Goal: Task Accomplishment & Management: Use online tool/utility

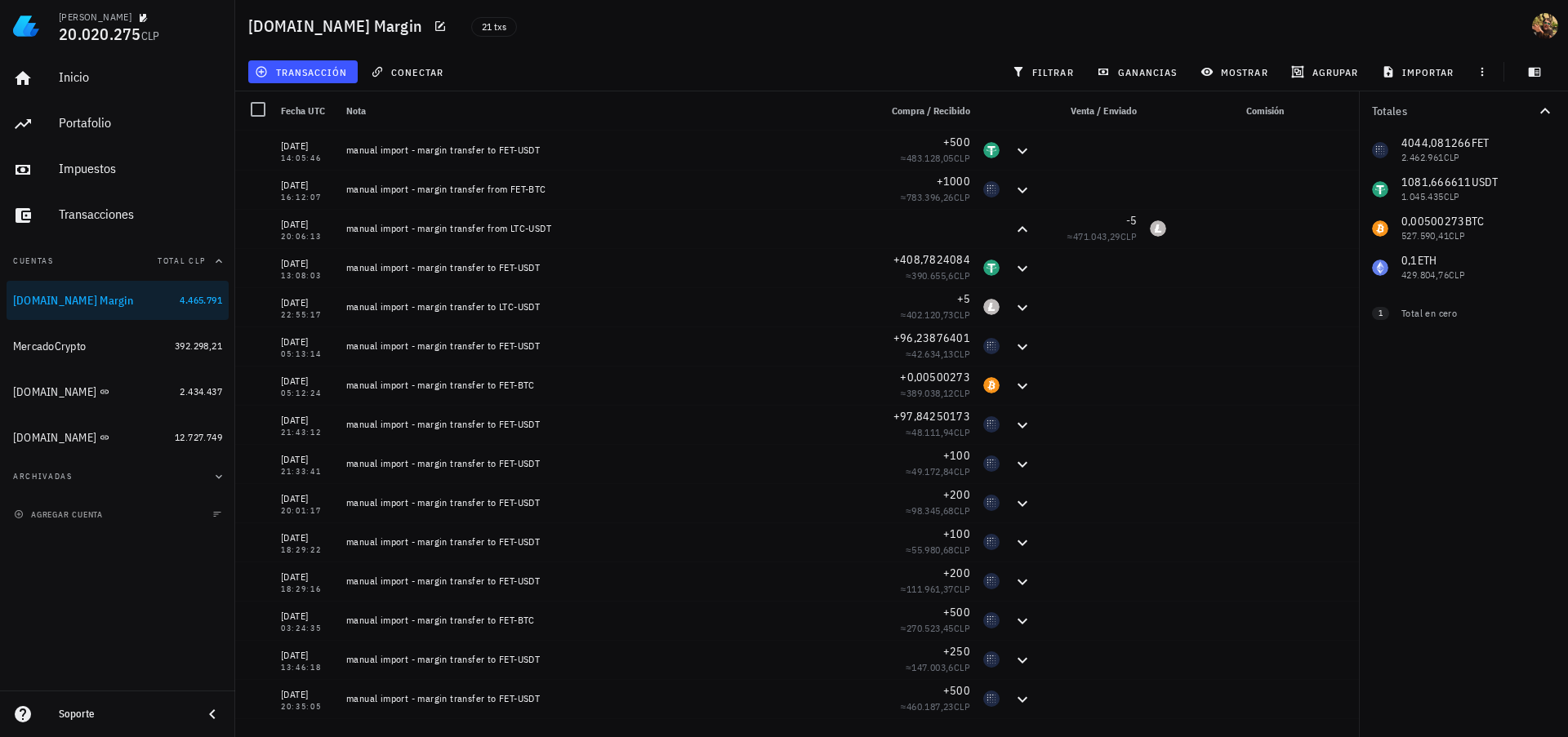
click at [1415, 437] on div "Totales 4044,081266 FET 2.462.961 CLP 1081,666611 USDT 1.045.435 CLP 0,00500273…" at bounding box center [1463, 414] width 209 height 646
click at [1042, 75] on span "filtrar" at bounding box center [1044, 71] width 59 height 13
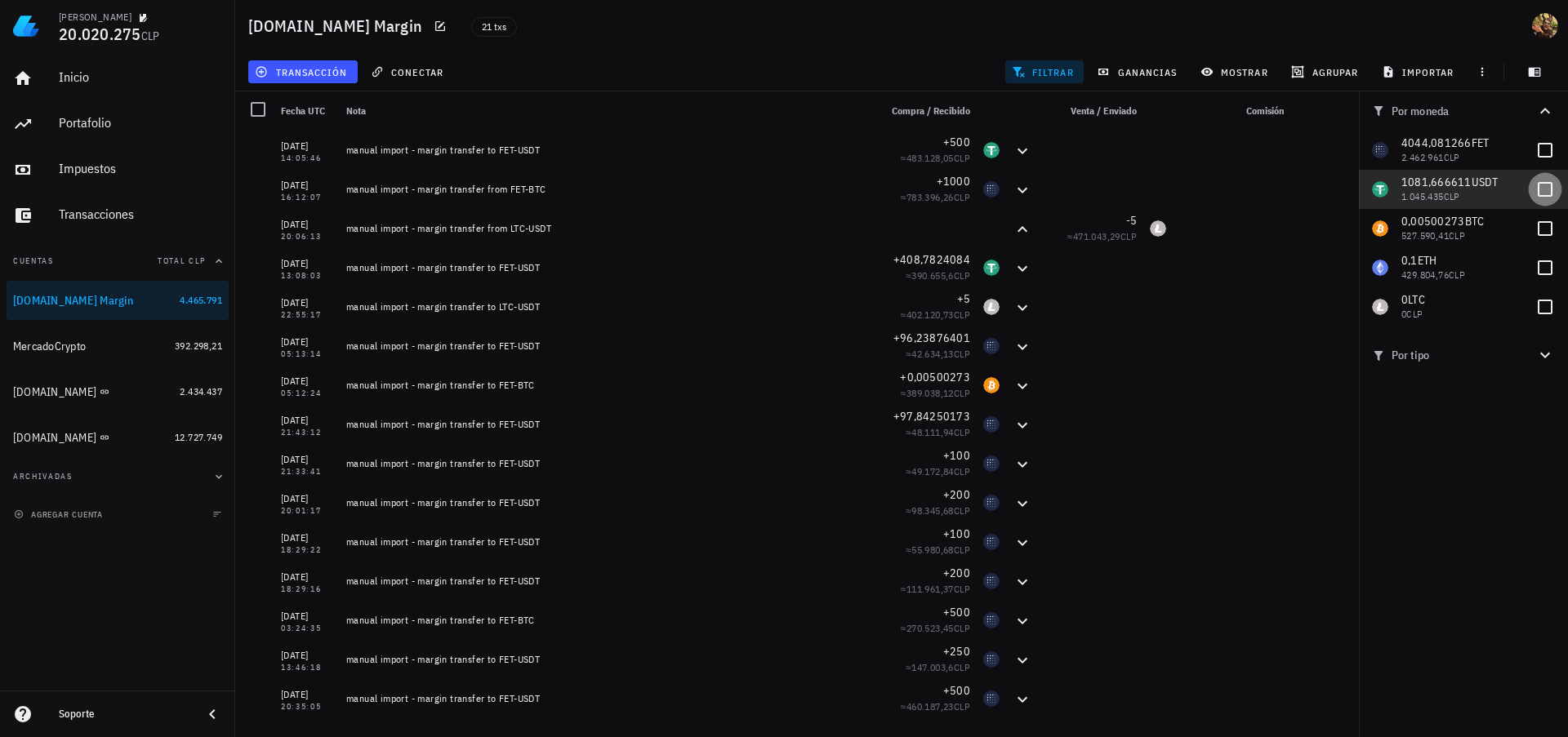
click at [1543, 198] on div at bounding box center [1545, 189] width 27 height 27
checkbox input "true"
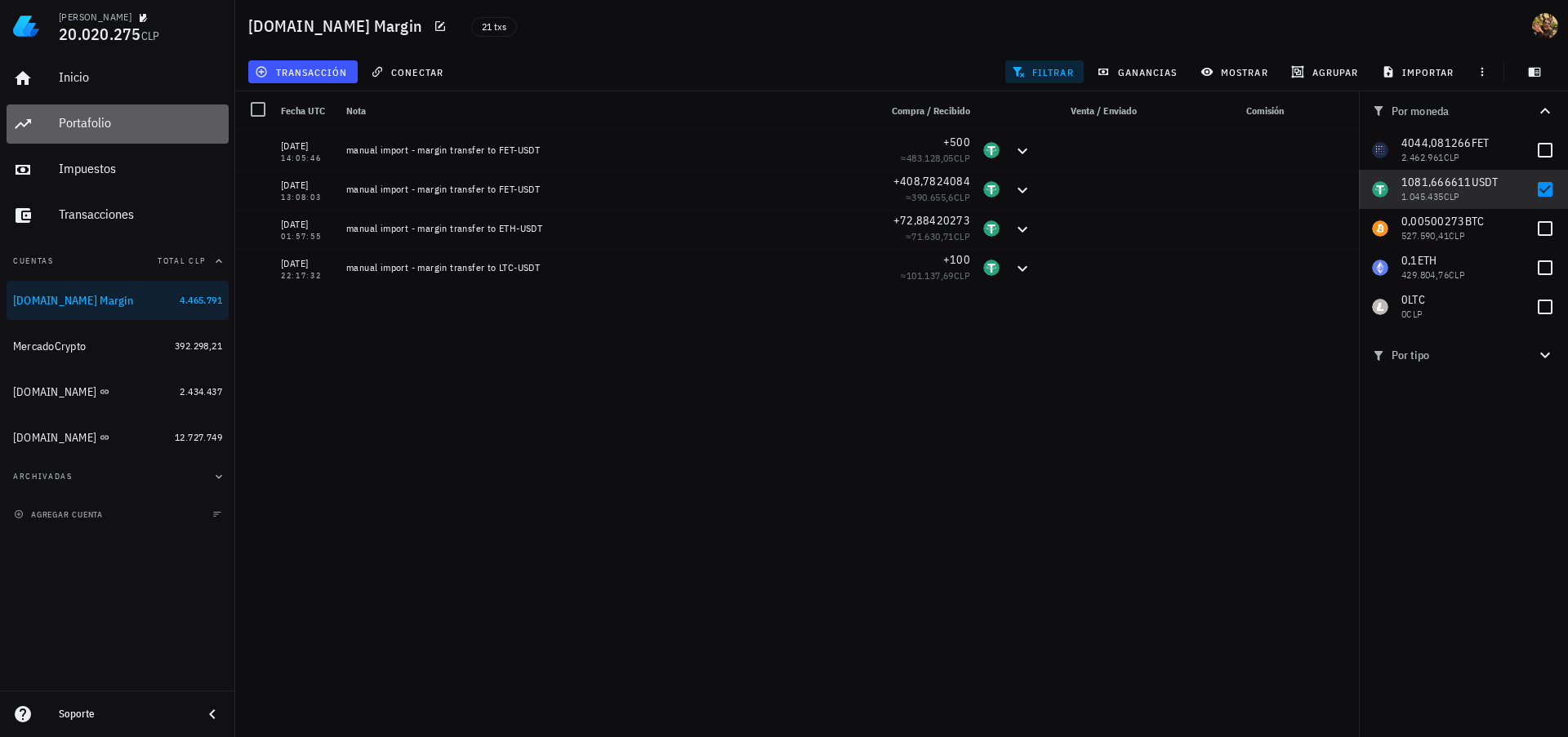
click at [120, 121] on div "Portafolio" at bounding box center [140, 123] width 163 height 16
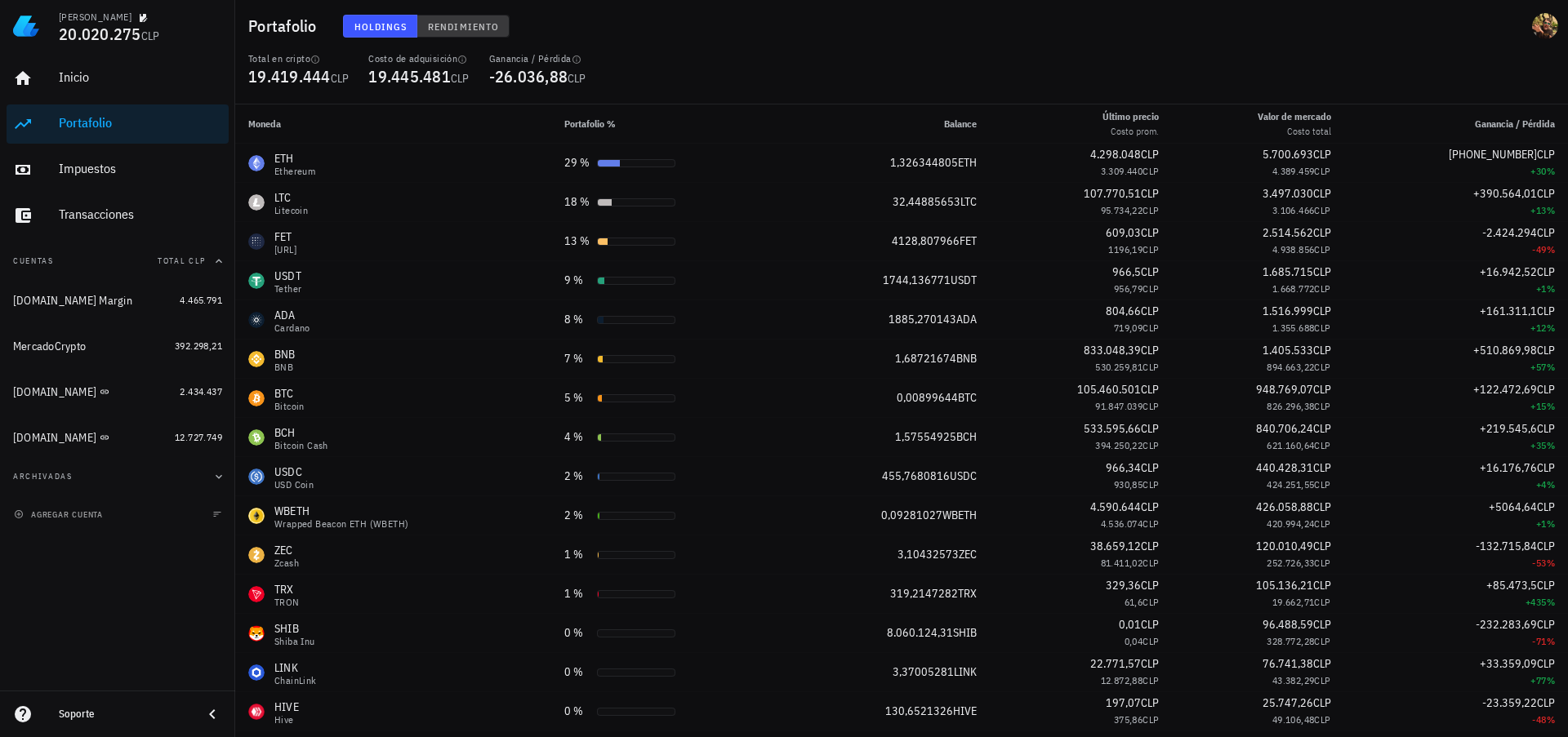
click at [458, 36] on button "Rendimiento" at bounding box center [463, 25] width 92 height 23
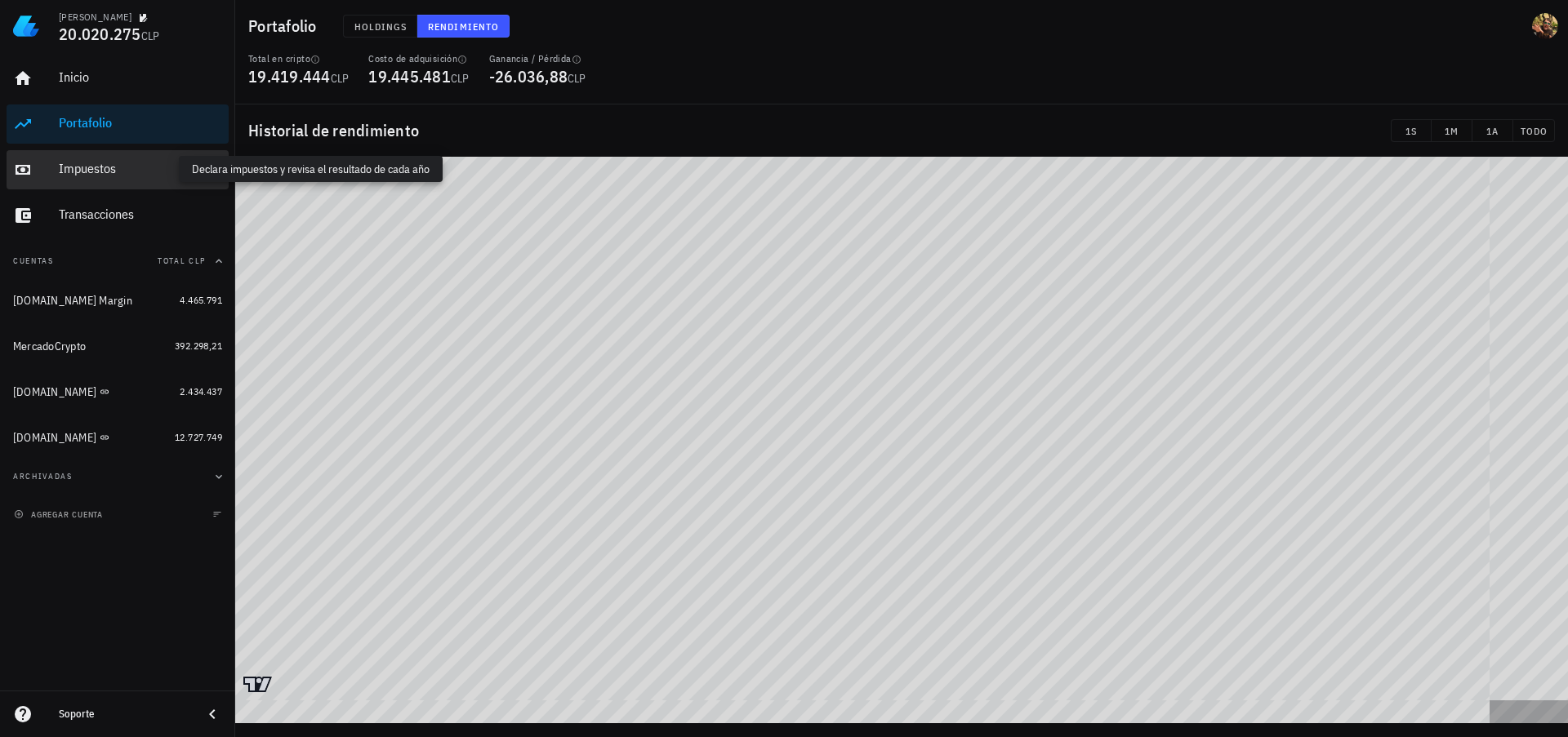
click at [63, 169] on div "Impuestos" at bounding box center [140, 168] width 163 height 16
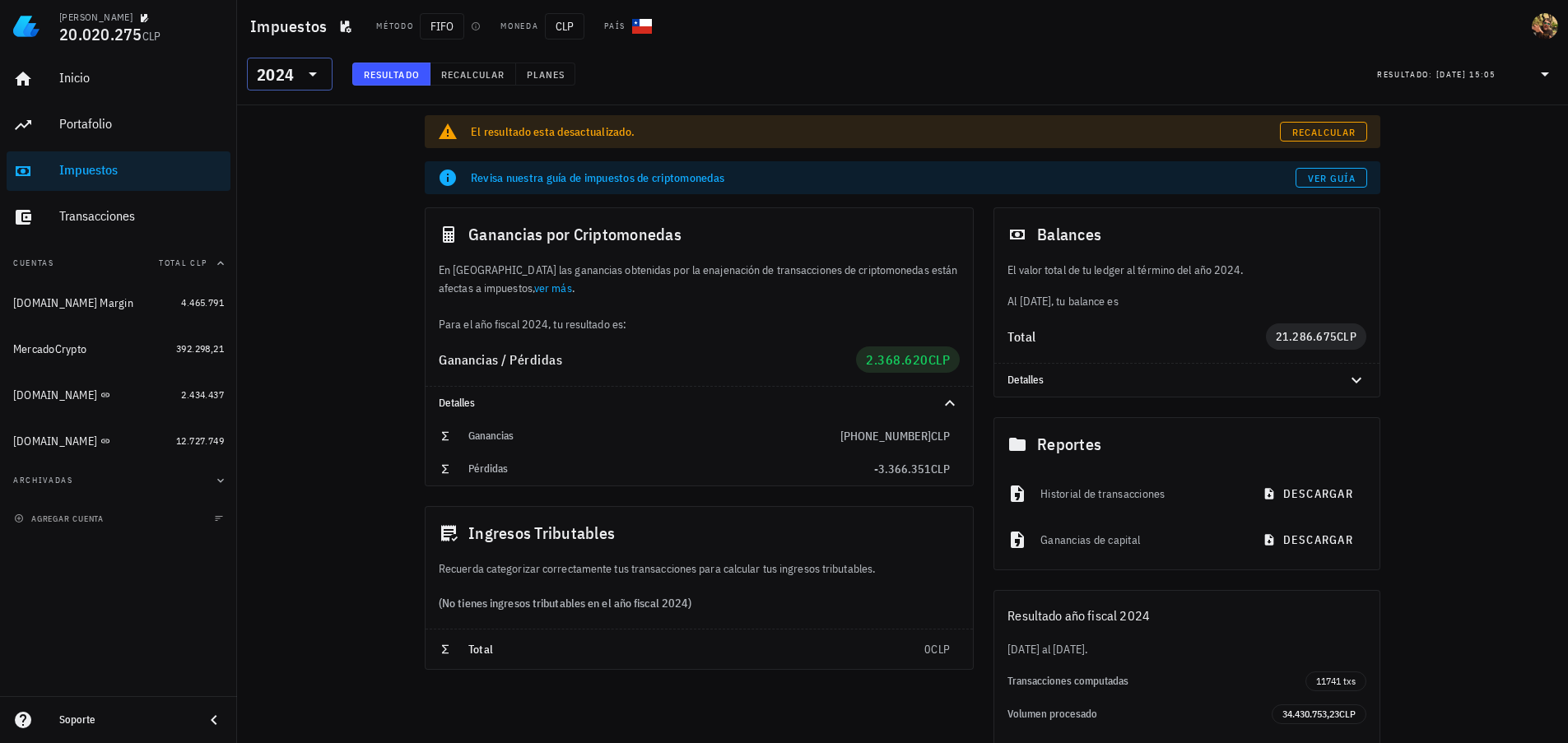
click at [297, 72] on input "text" at bounding box center [298, 74] width 3 height 27
click at [299, 86] on input "text" at bounding box center [298, 74] width 3 height 27
click at [1319, 142] on div "El resultado esta desactualizado. Recalcular" at bounding box center [902, 131] width 956 height 33
click at [1321, 136] on span "Recalcular" at bounding box center [1324, 132] width 65 height 13
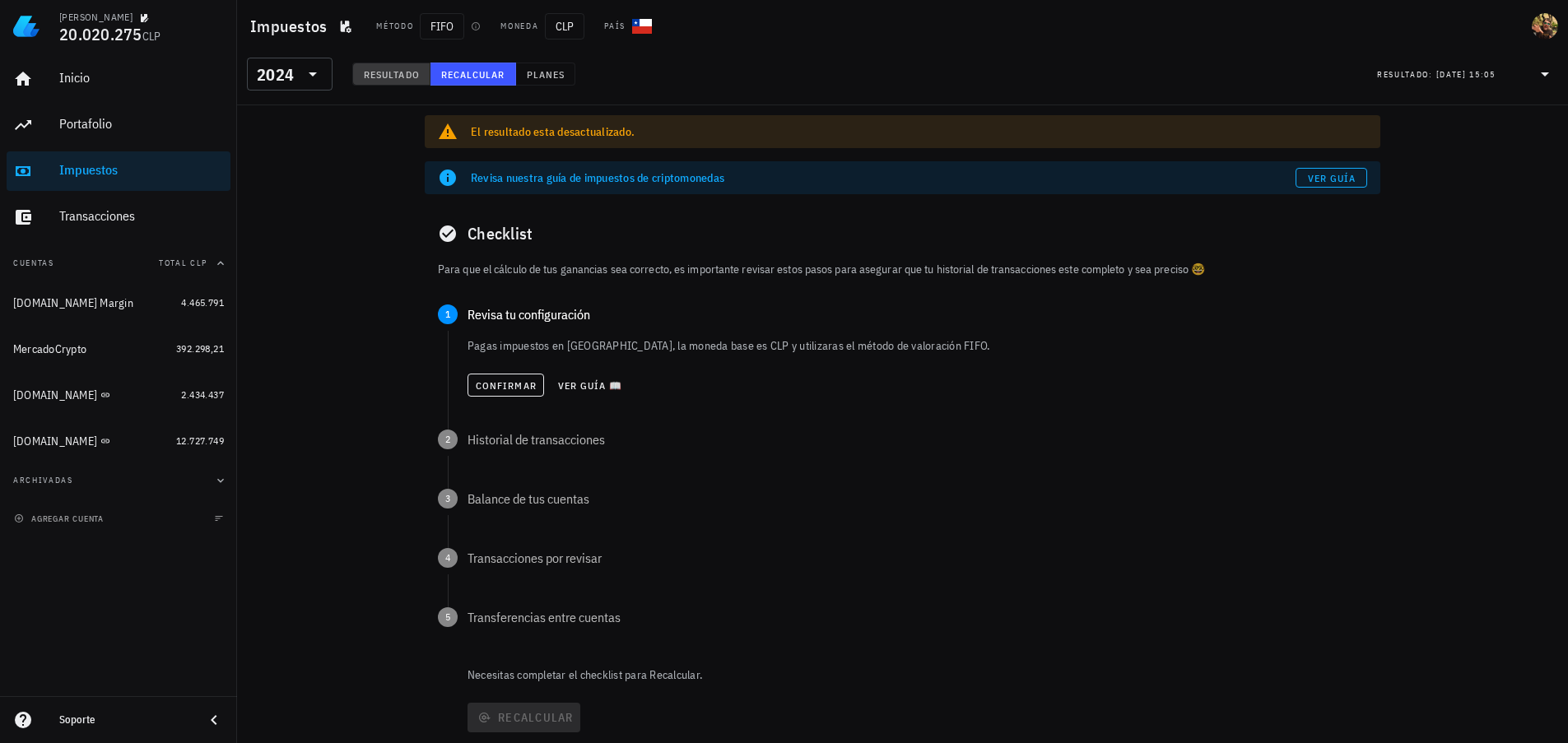
click at [385, 69] on span "Resultado" at bounding box center [392, 74] width 57 height 13
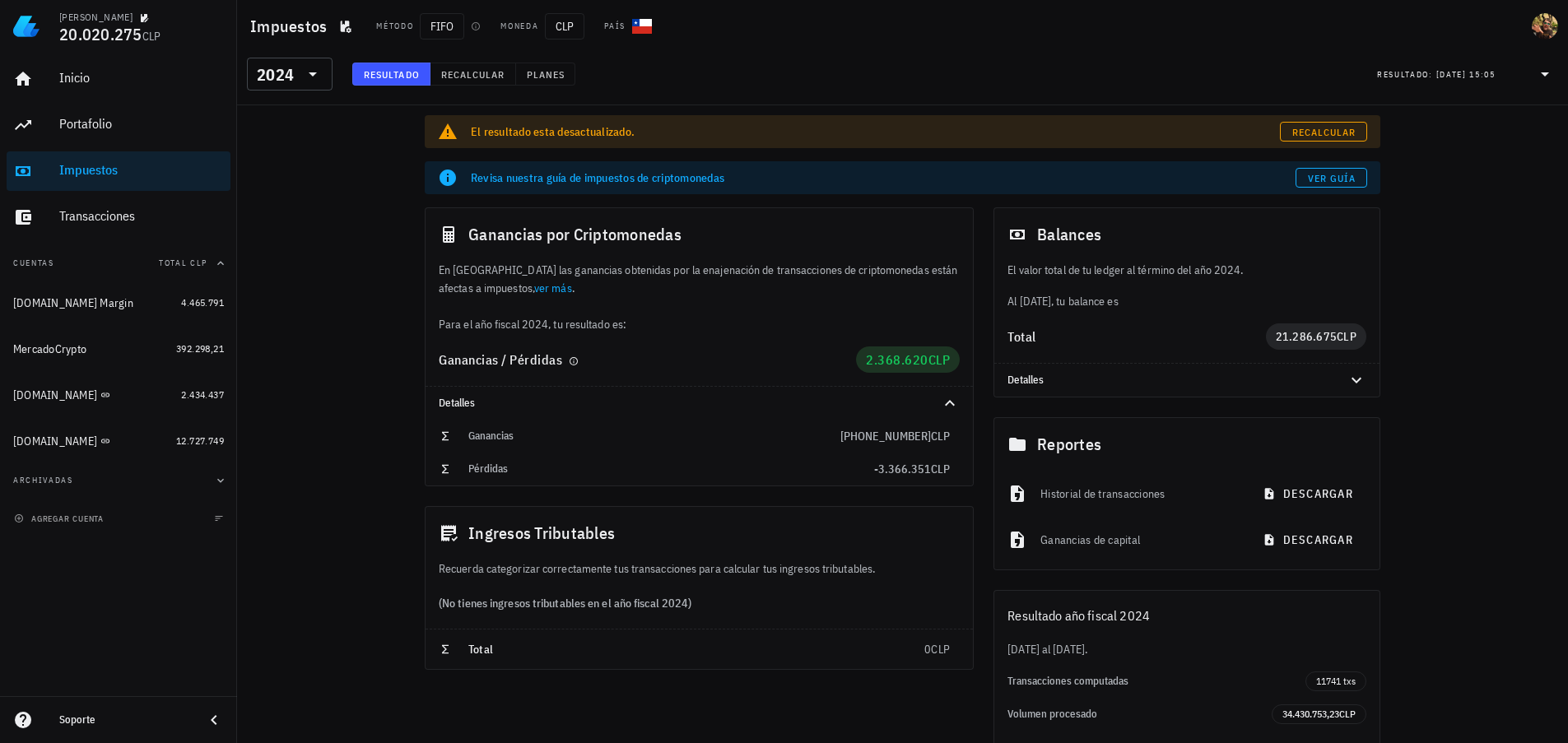
click at [895, 370] on span "2.368.620 CLP" at bounding box center [908, 359] width 84 height 27
click at [896, 362] on span "2.368.620" at bounding box center [897, 359] width 62 height 17
copy span "2.368.620"
click at [1298, 133] on span "Recalcular" at bounding box center [1324, 132] width 65 height 13
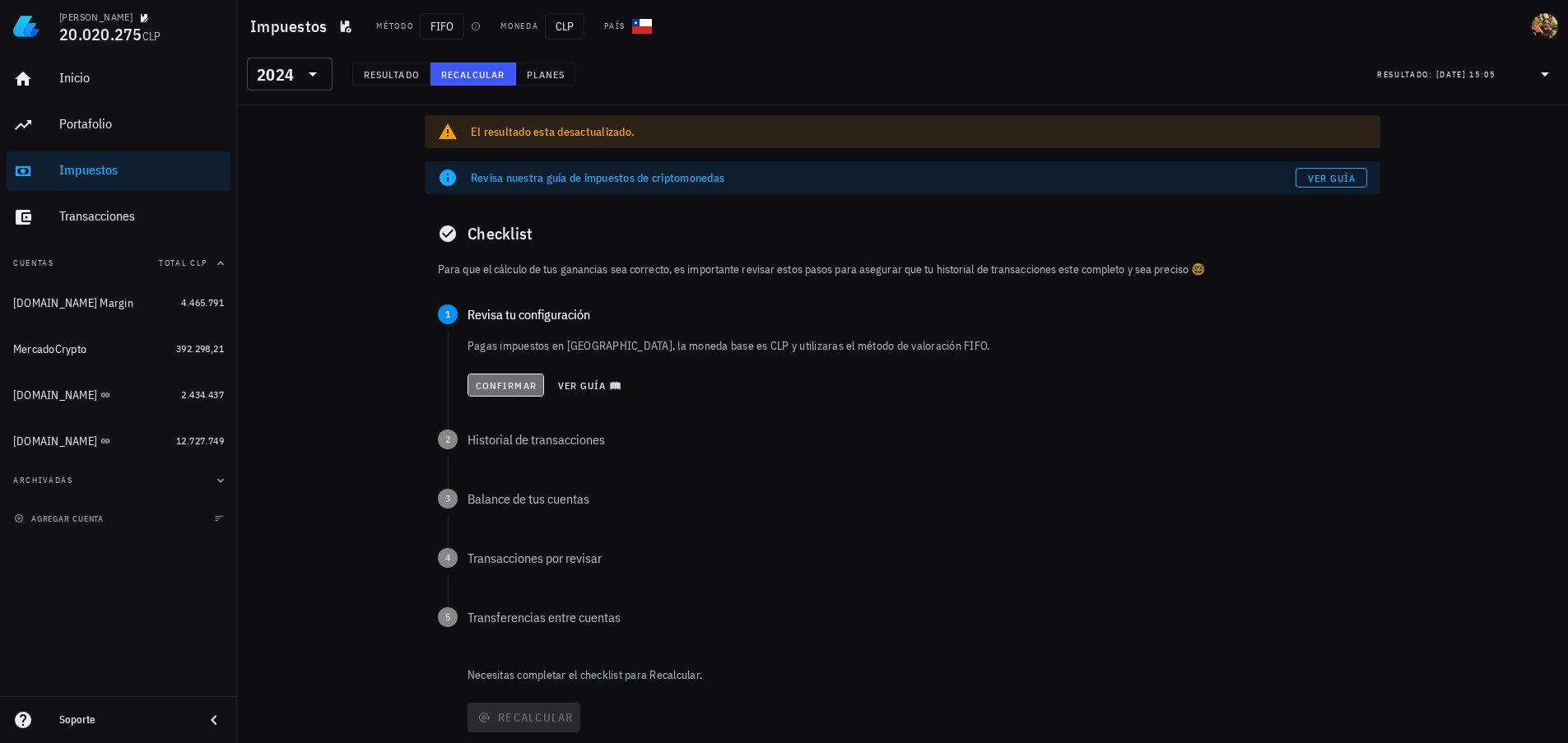
click at [492, 380] on span "Confirmar" at bounding box center [505, 386] width 62 height 13
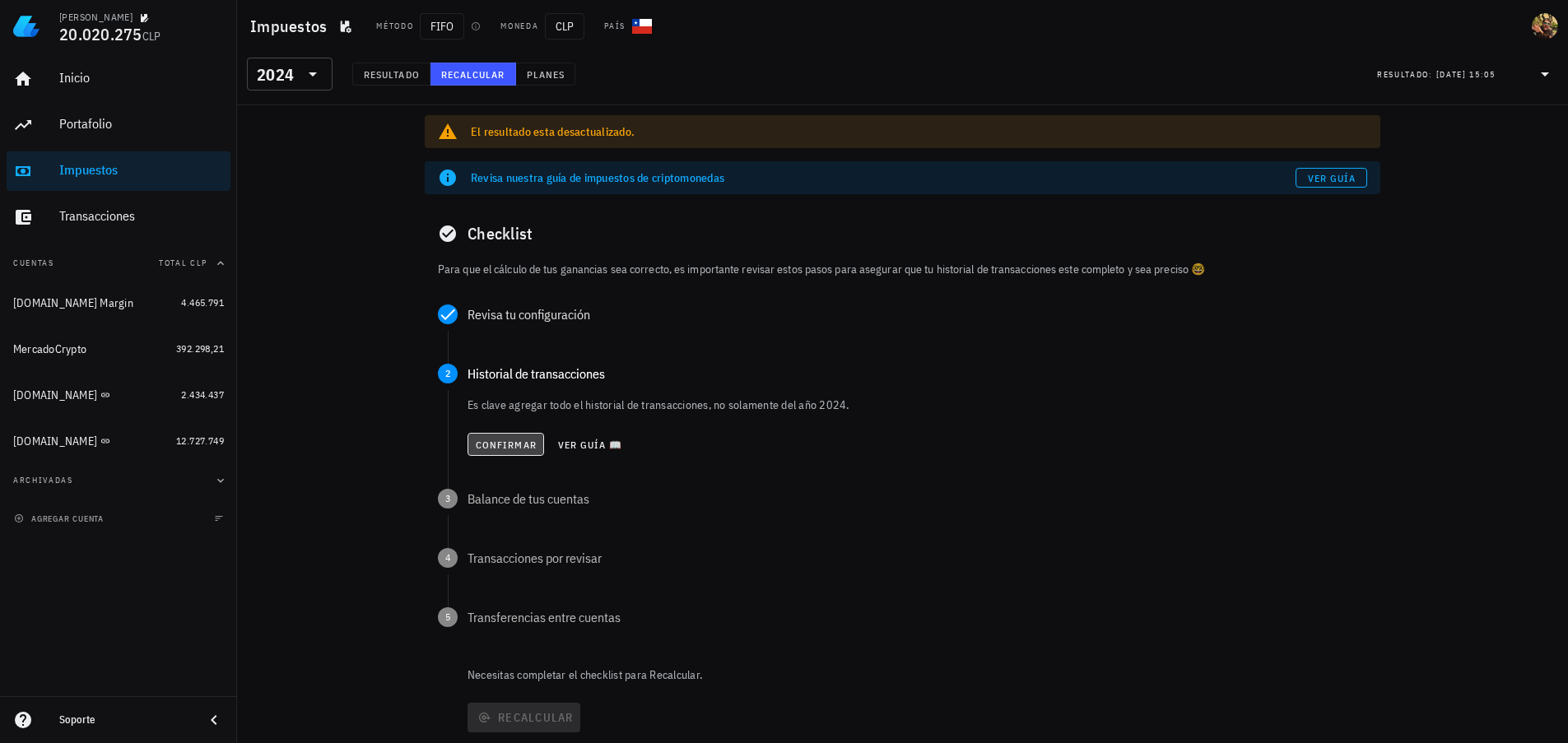
click at [506, 442] on span "Confirmar" at bounding box center [505, 445] width 62 height 13
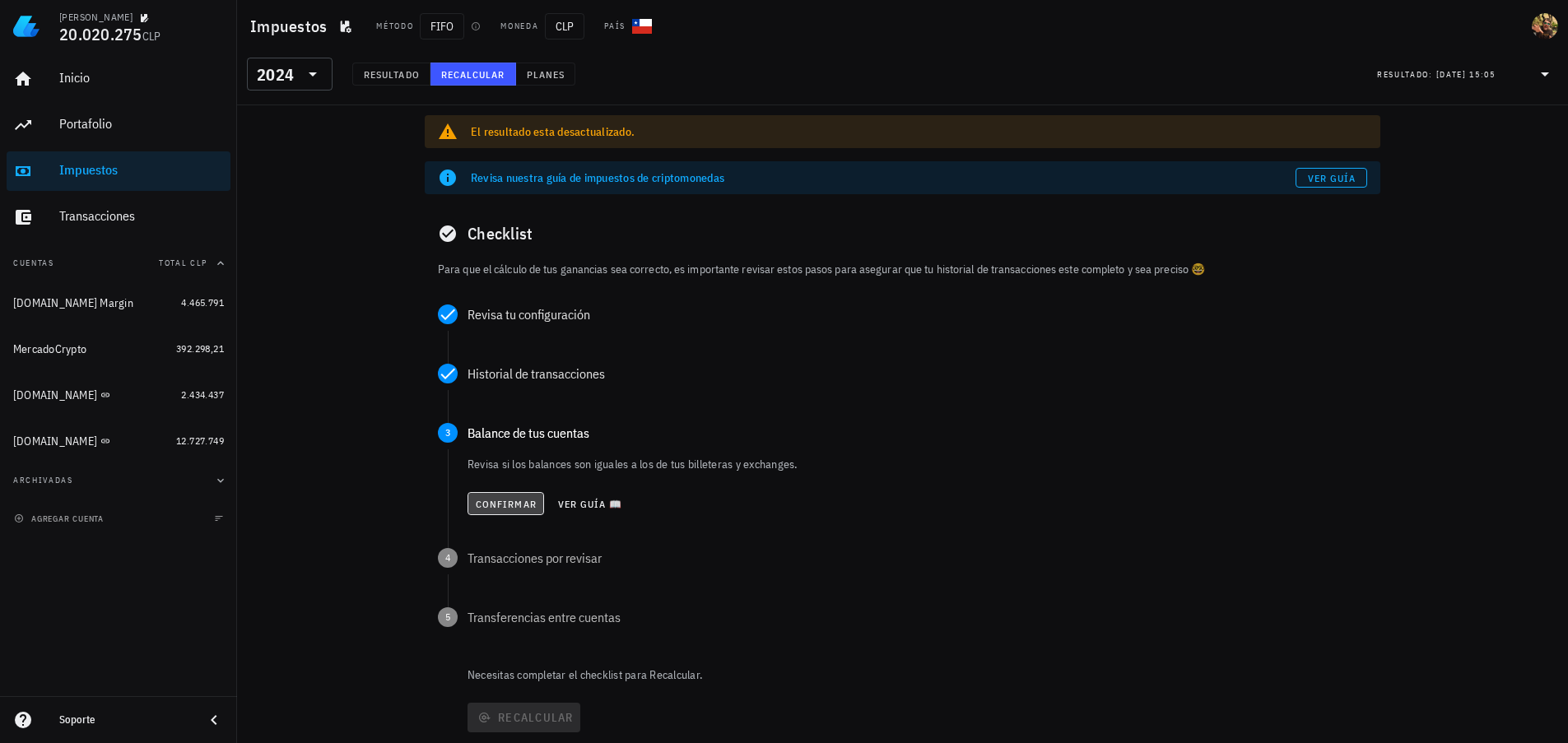
click at [503, 502] on span "Confirmar" at bounding box center [505, 504] width 62 height 13
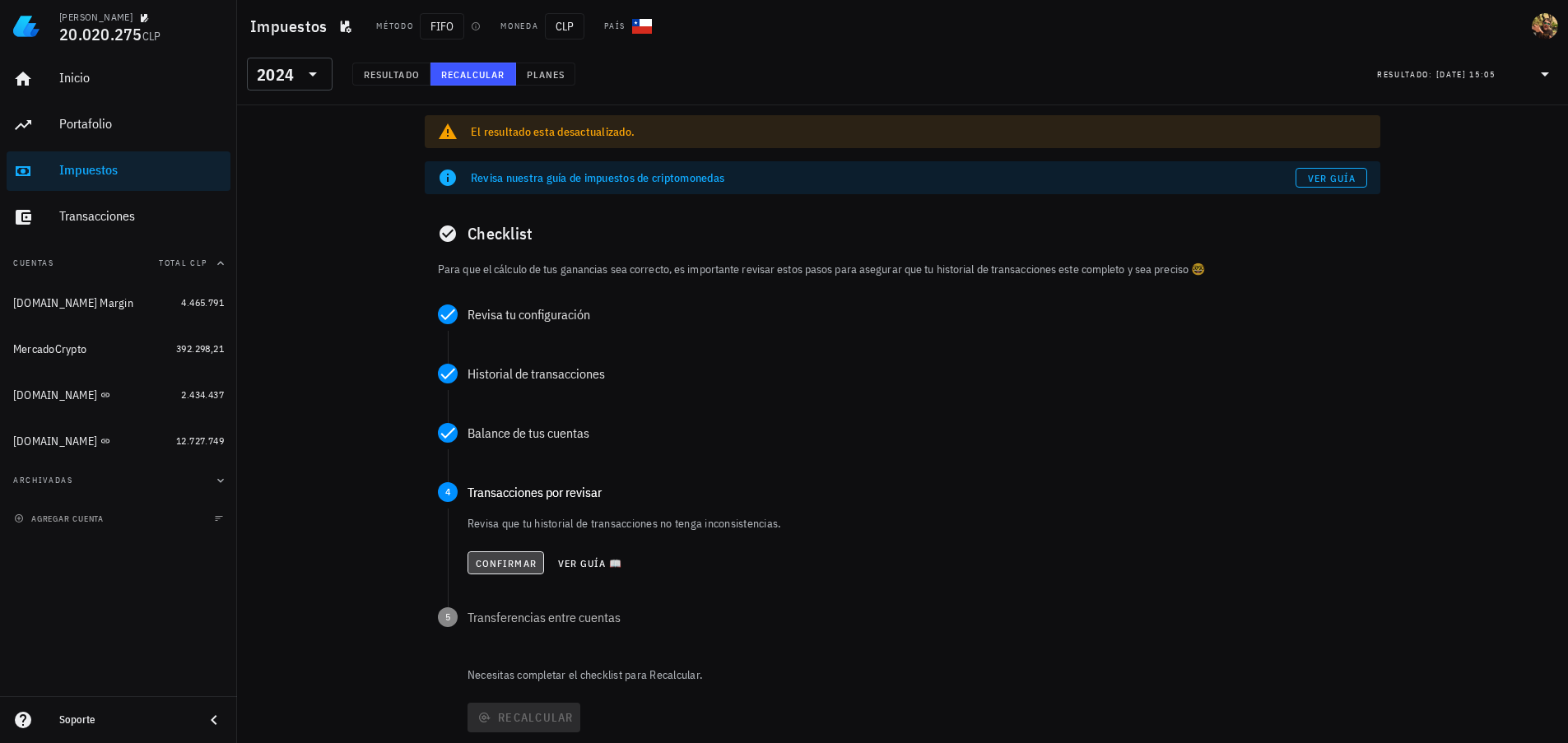
click at [503, 556] on button "Confirmar" at bounding box center [506, 562] width 77 height 23
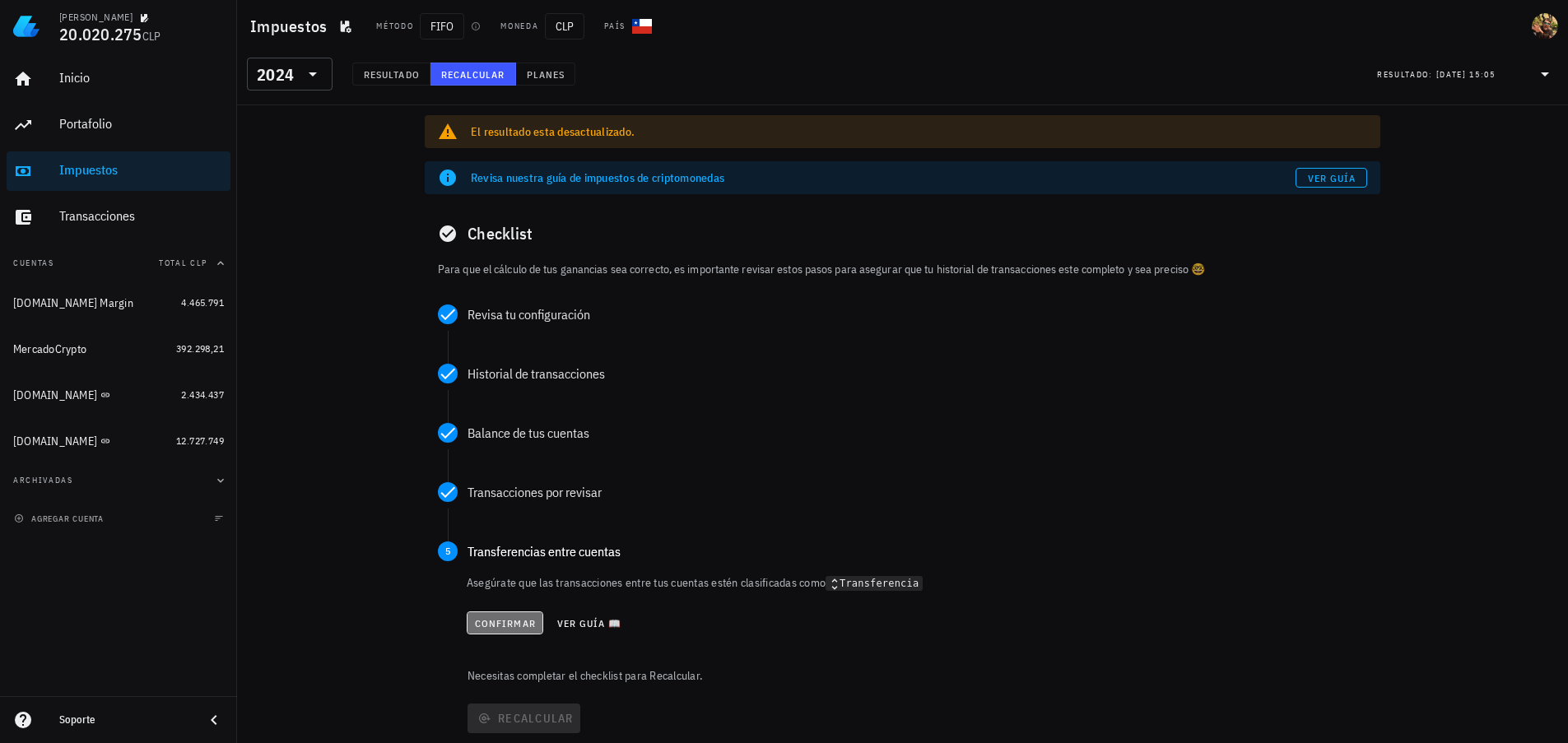
click at [505, 629] on span "Confirmar" at bounding box center [505, 624] width 62 height 13
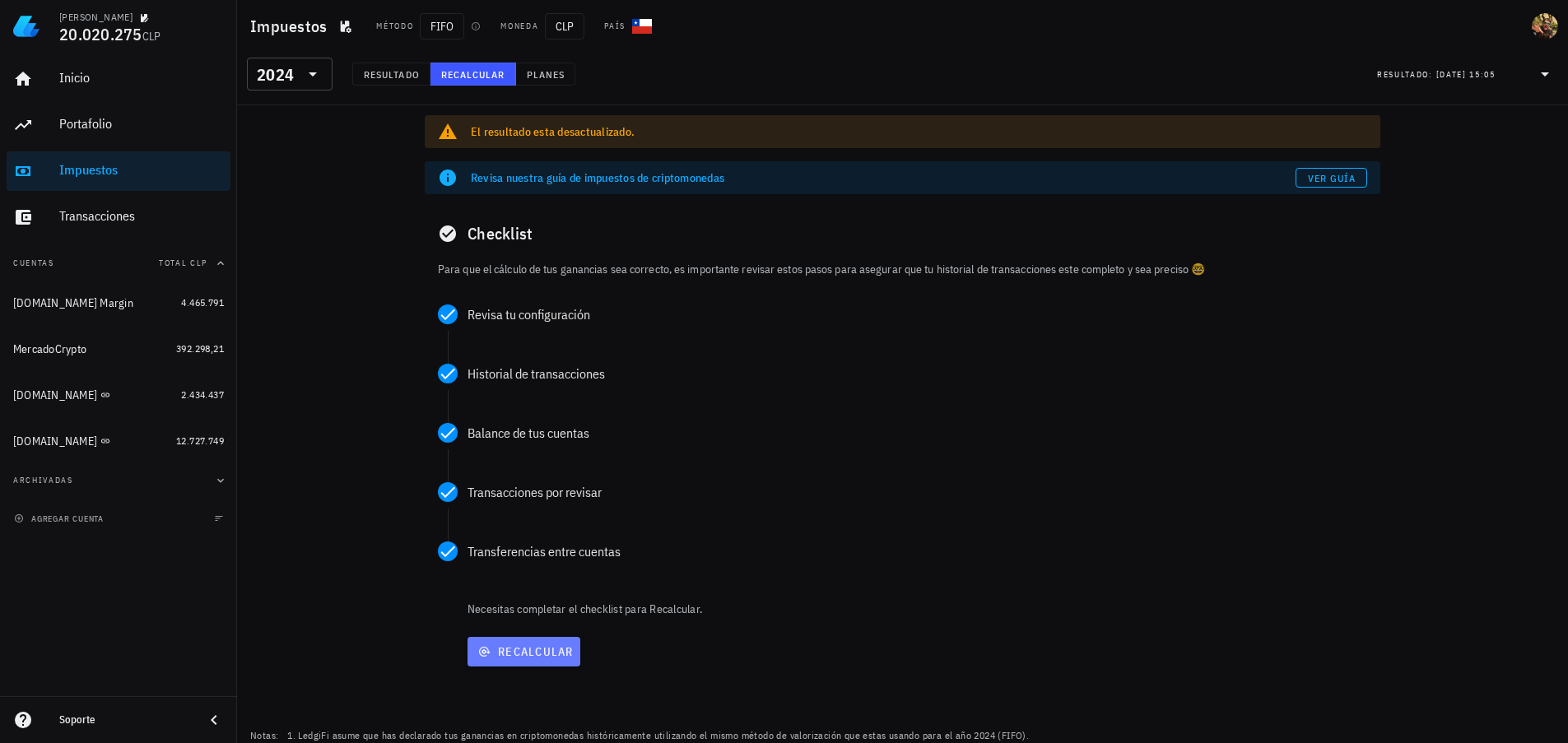
click at [541, 652] on span "Recalcular" at bounding box center [524, 651] width 100 height 15
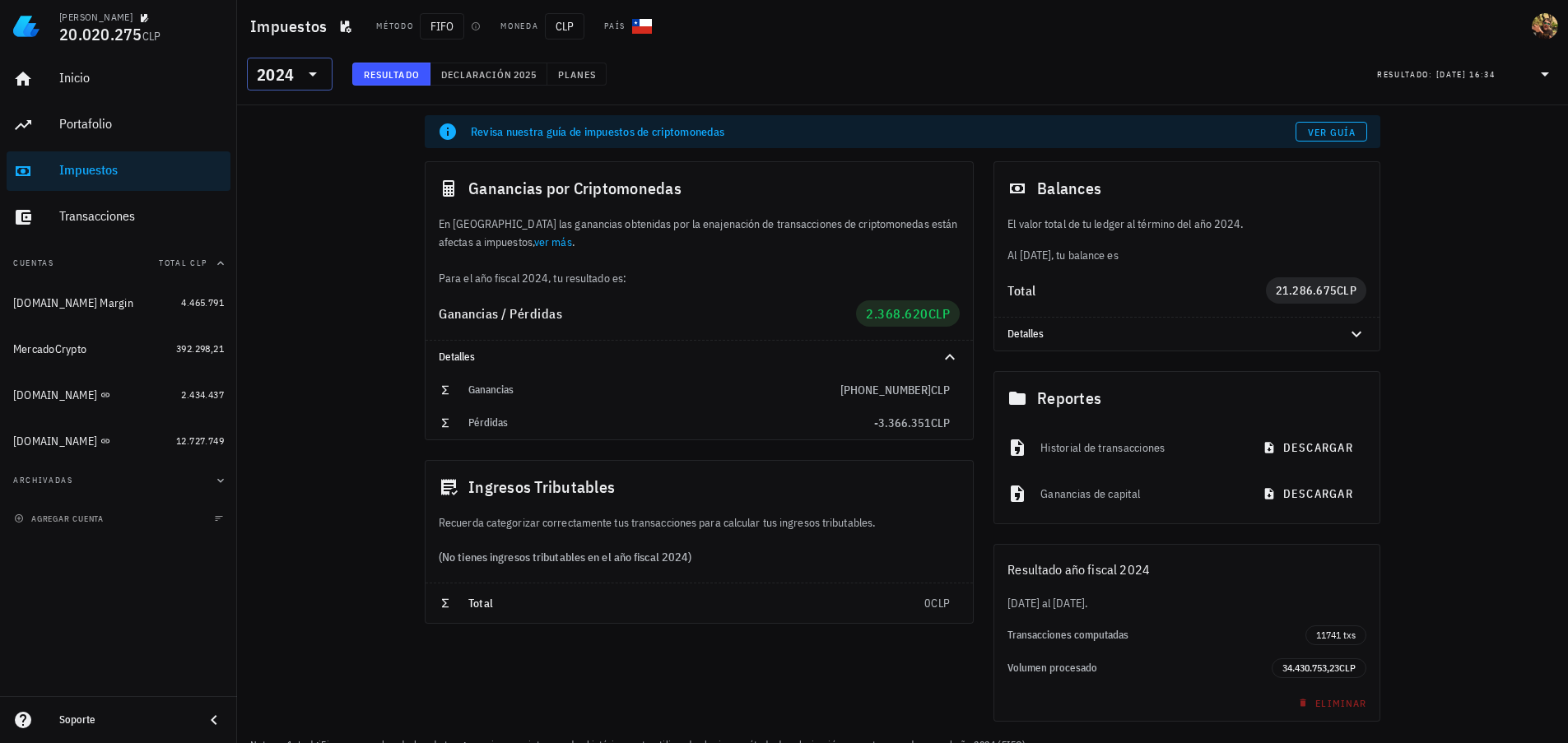
click at [326, 81] on div "​ 2024" at bounding box center [289, 73] width 86 height 33
click at [291, 112] on div "2025" at bounding box center [290, 116] width 59 height 13
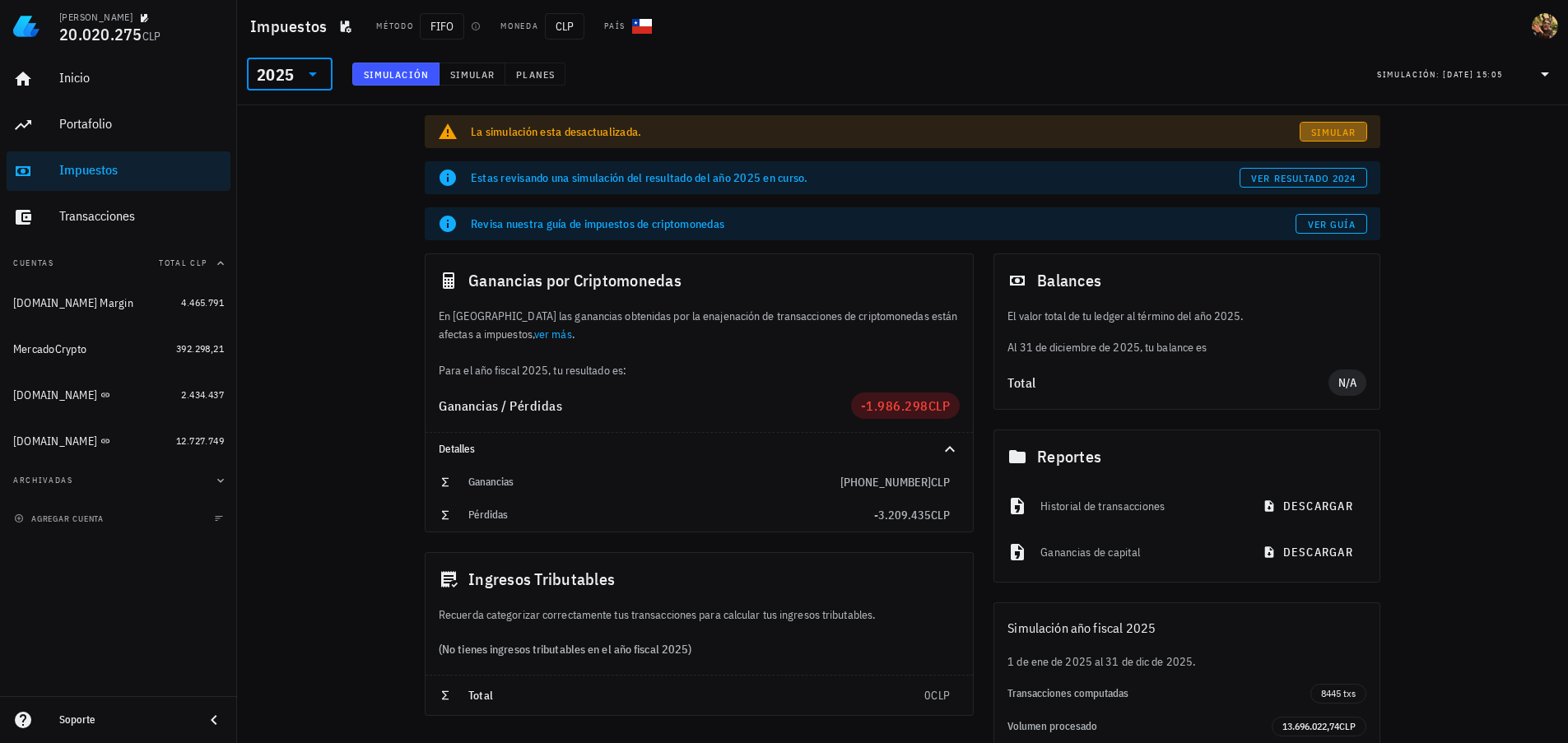
click at [1324, 129] on span "Simular" at bounding box center [1333, 132] width 46 height 13
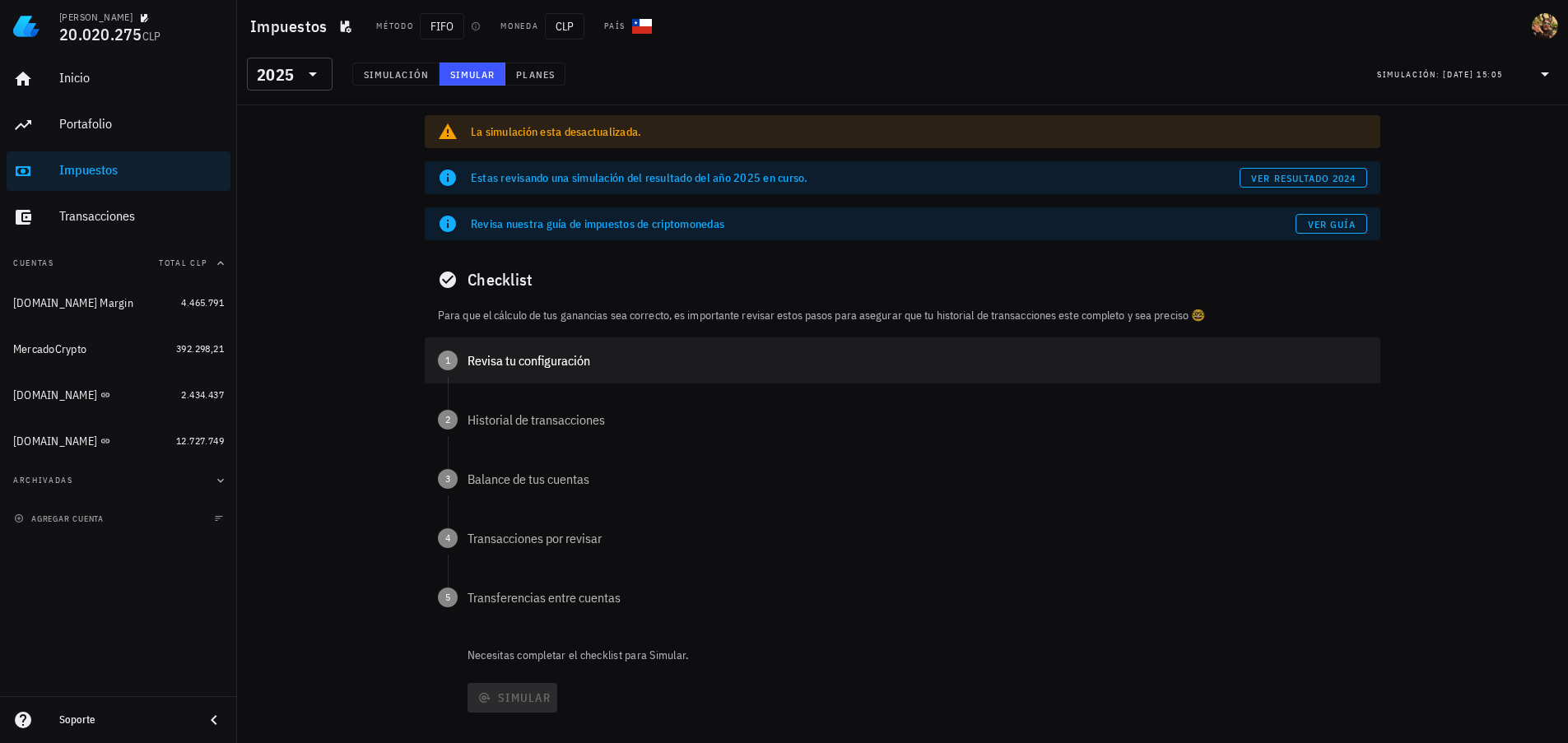
click at [514, 365] on div "Revisa tu configuración" at bounding box center [918, 360] width 900 height 13
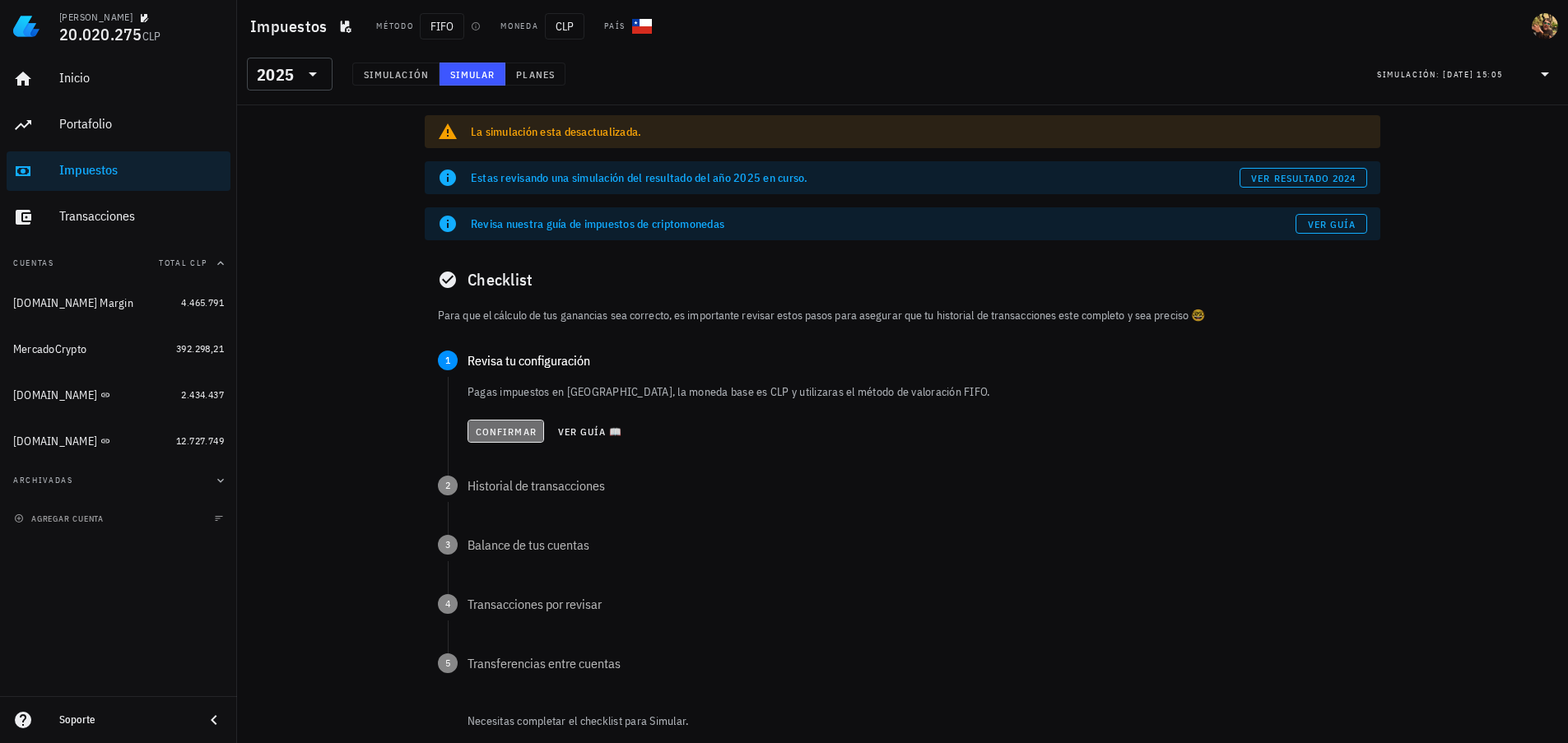
click at [498, 423] on button "Confirmar" at bounding box center [506, 430] width 77 height 23
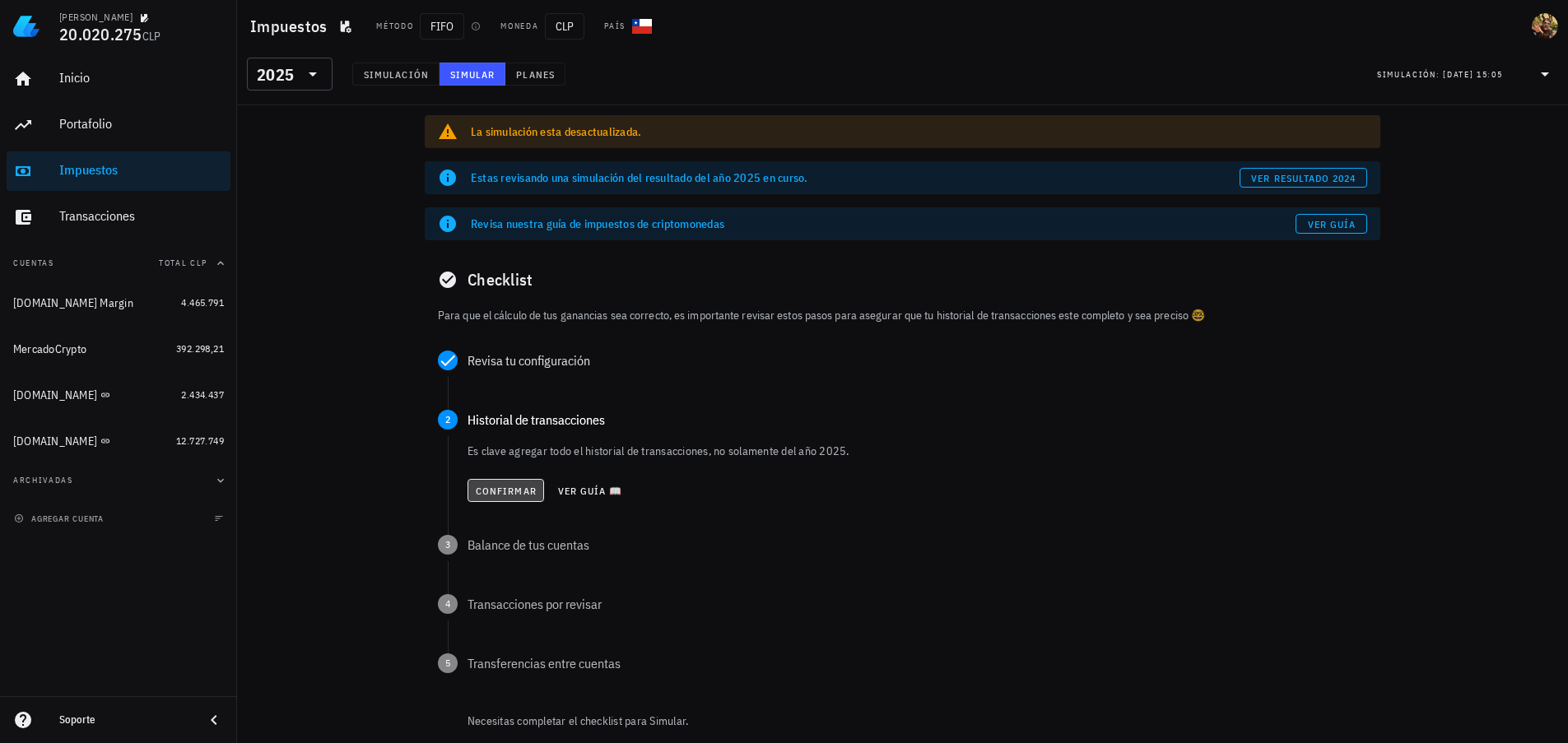
click at [495, 498] on button "Confirmar" at bounding box center [506, 490] width 77 height 23
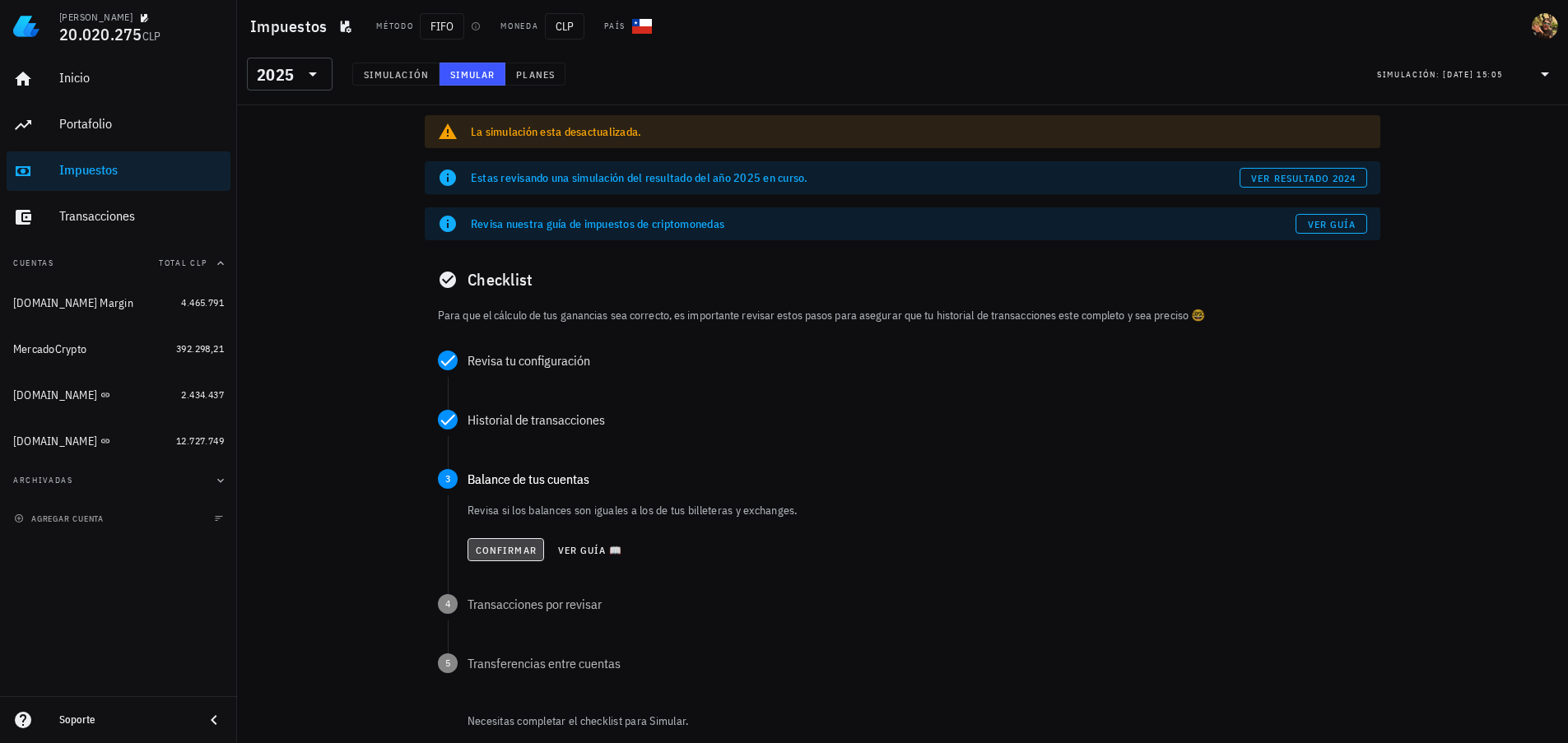
click at [488, 556] on span "Confirmar" at bounding box center [505, 550] width 62 height 13
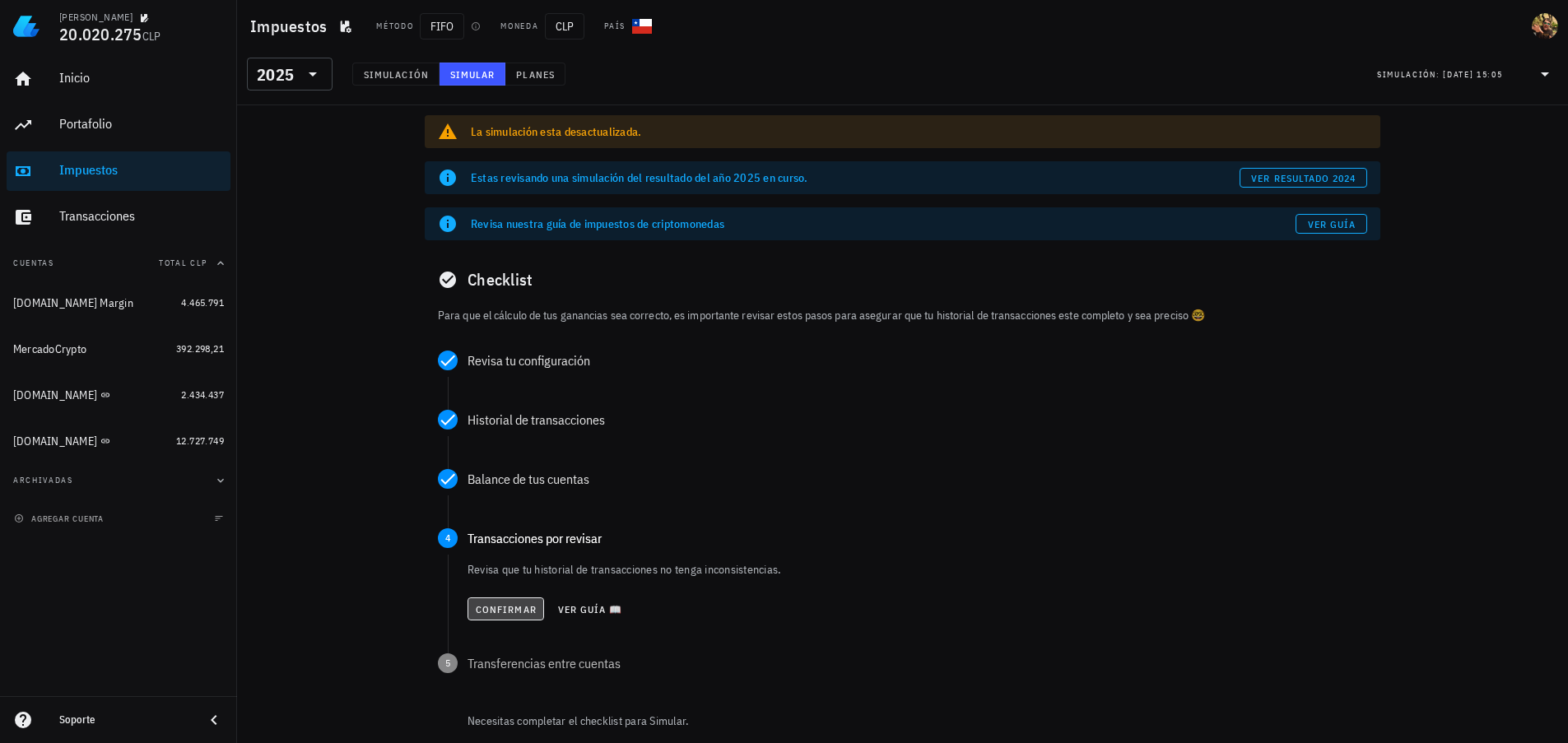
click at [497, 610] on span "Confirmar" at bounding box center [505, 610] width 62 height 13
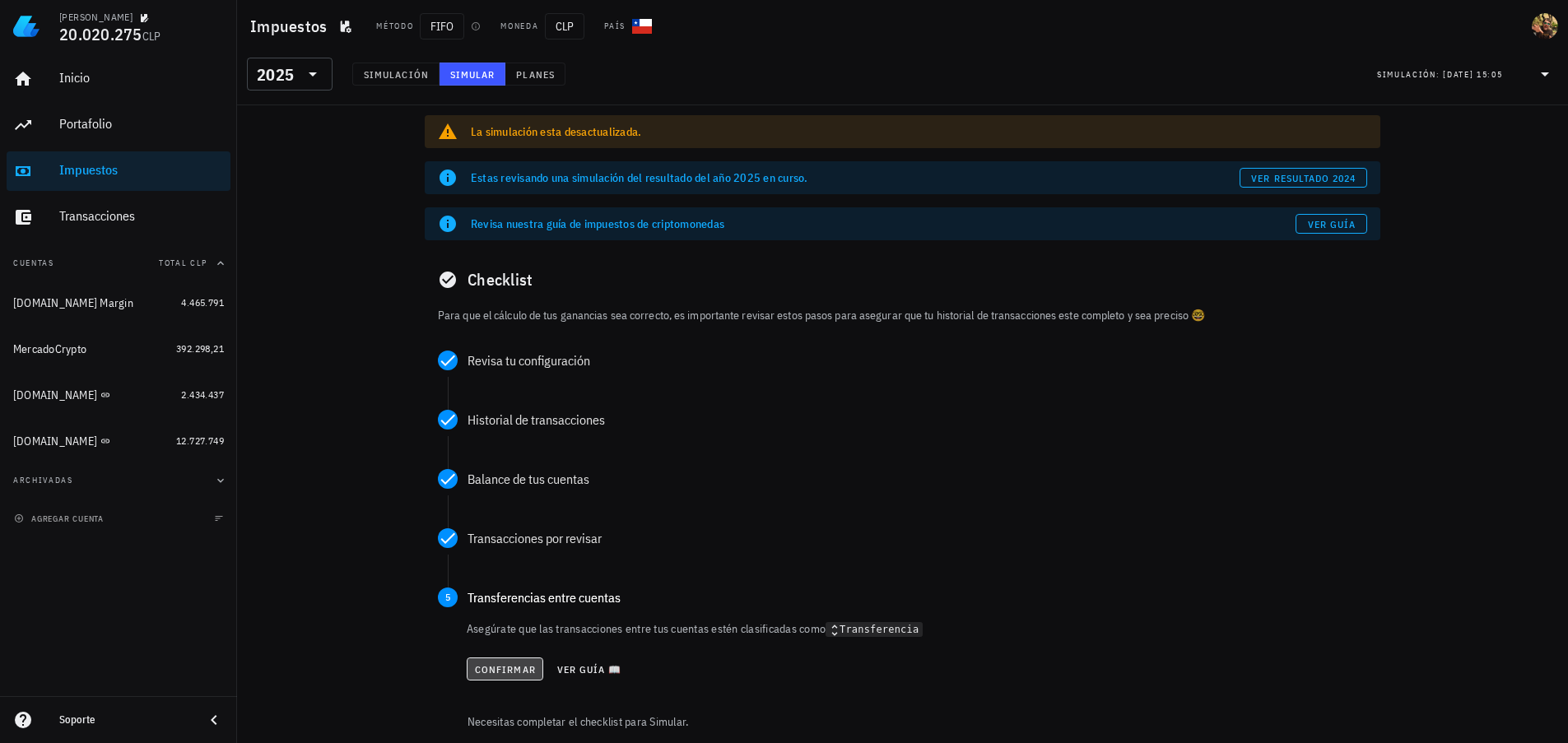
click at [497, 668] on span "Confirmar" at bounding box center [505, 669] width 62 height 13
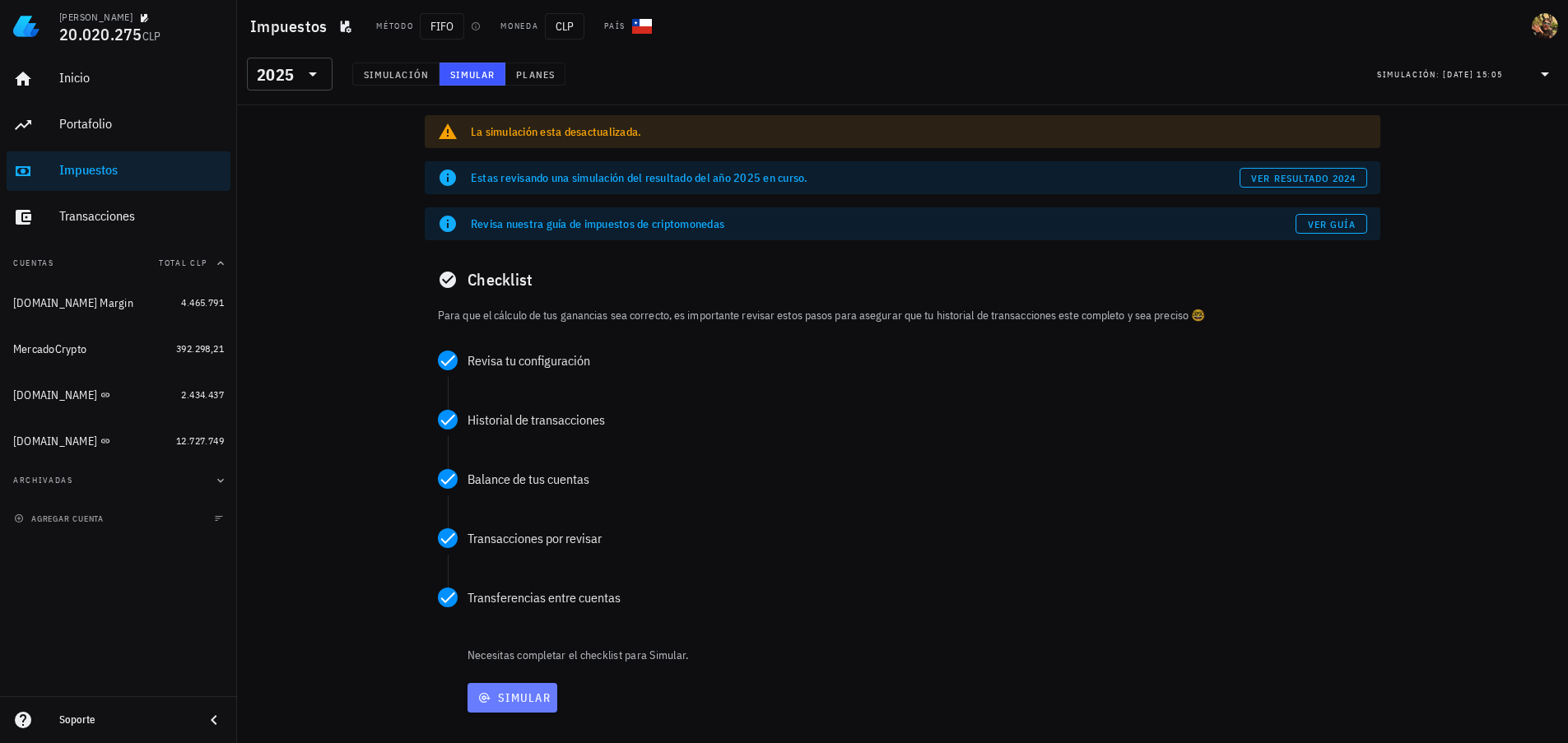
click at [545, 703] on span "Simular" at bounding box center [513, 698] width 77 height 15
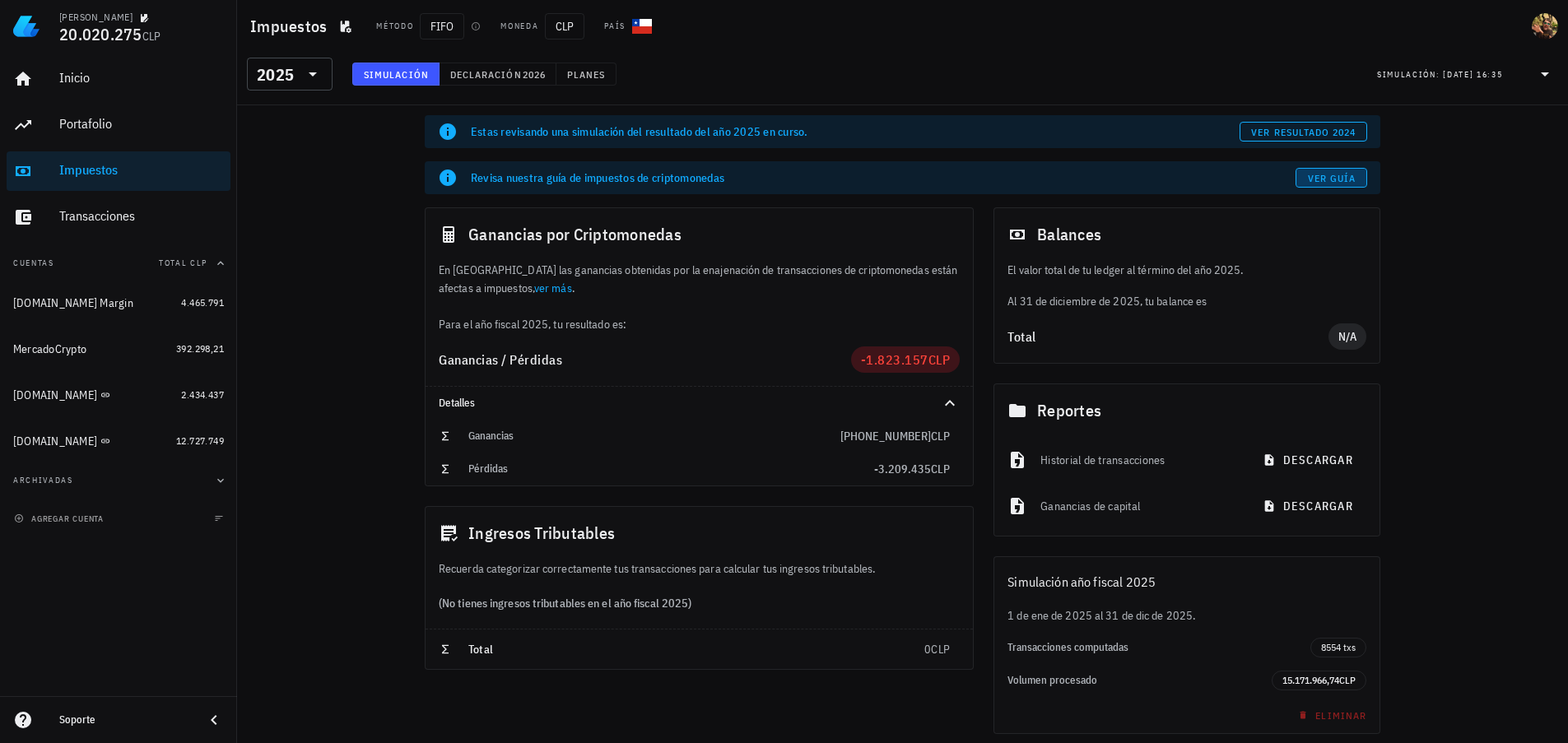
click at [1320, 179] on span "Ver guía" at bounding box center [1332, 178] width 49 height 13
